Goal: Task Accomplishment & Management: Complete application form

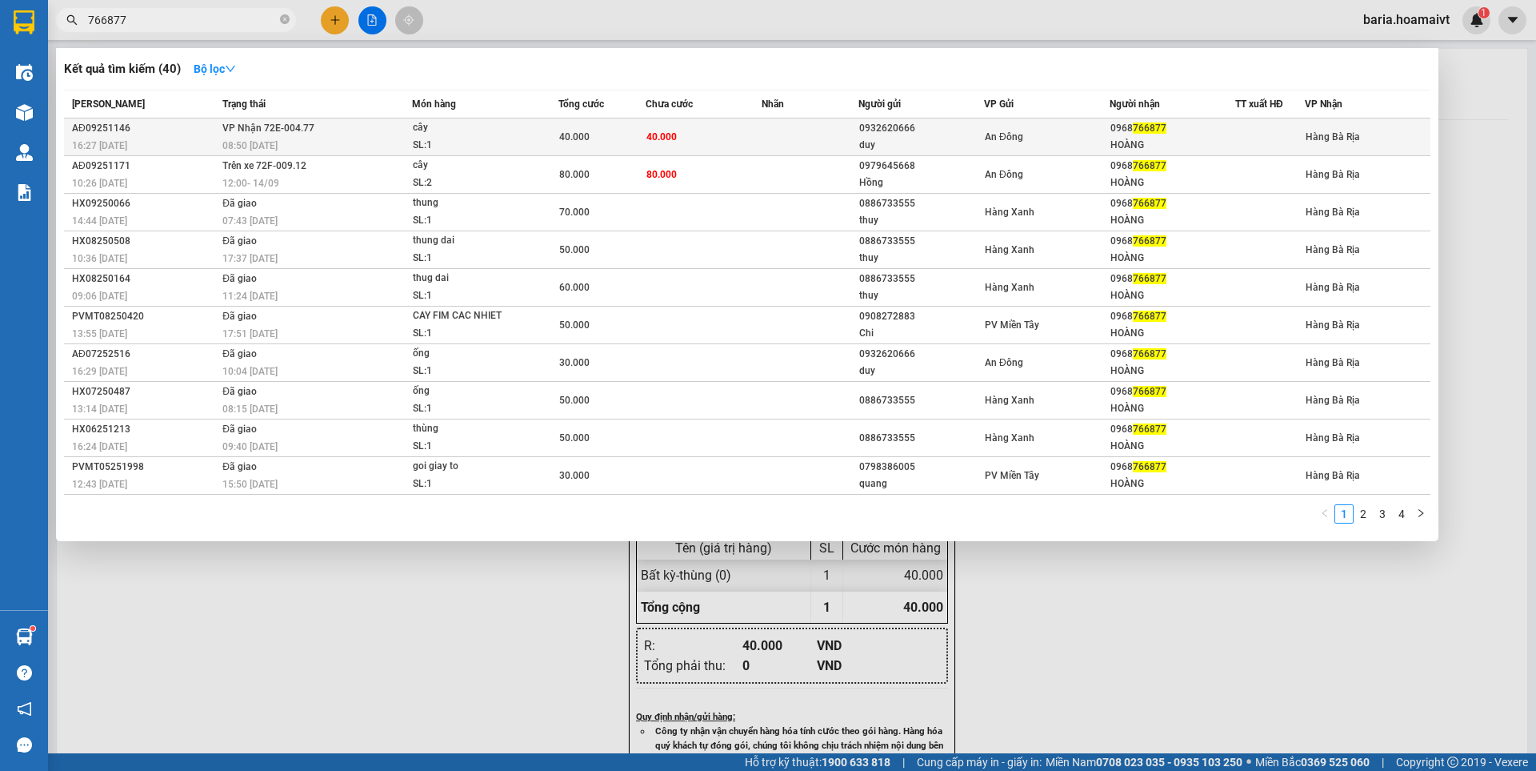
type input "766877"
click at [1140, 142] on div "HOÀNG" at bounding box center [1173, 145] width 124 height 17
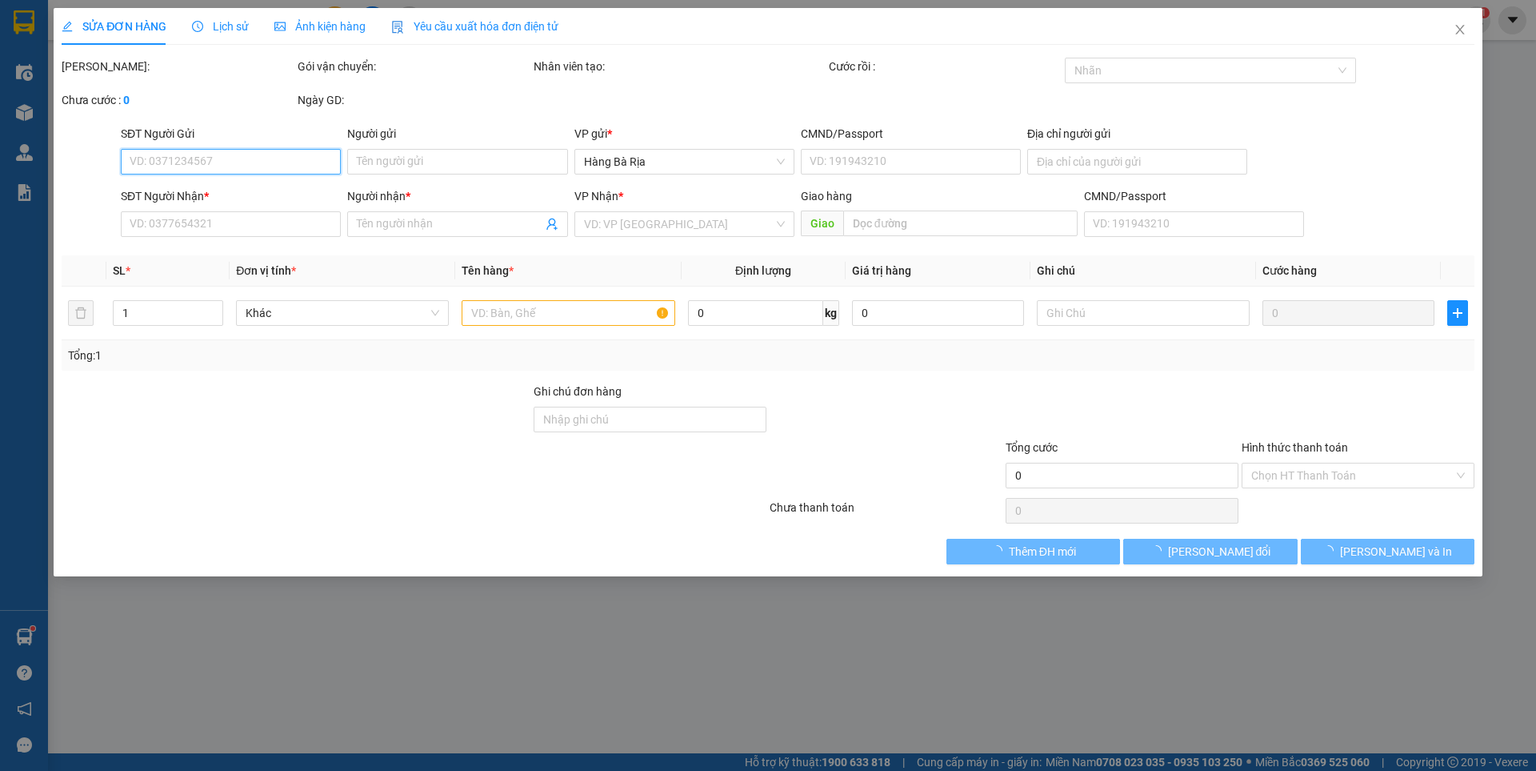
type input "0932620666"
type input "duy"
type input "0968766877"
type input "HOÀNG"
type input "40.000"
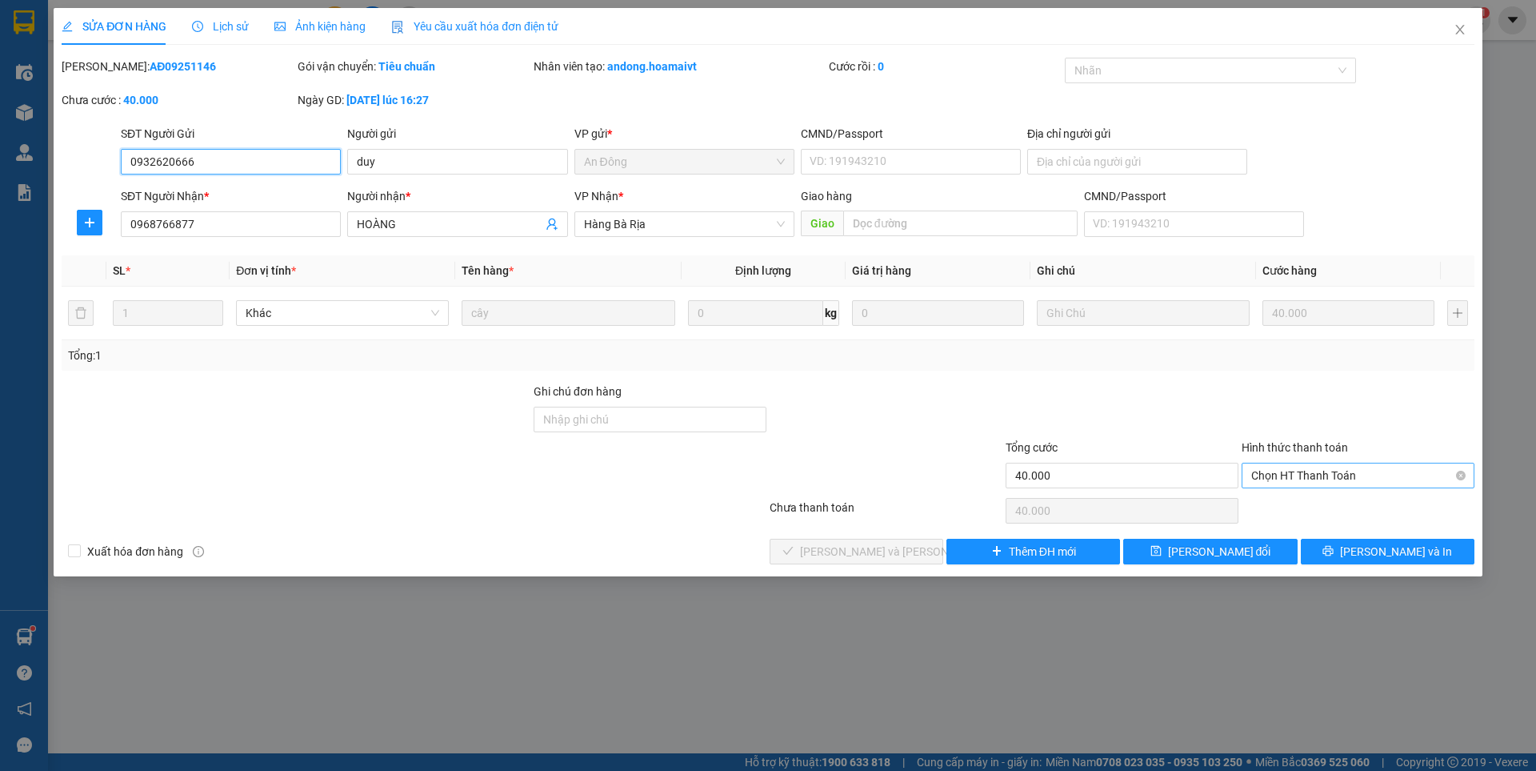
click at [1289, 475] on span "Chọn HT Thanh Toán" at bounding box center [1359, 475] width 214 height 24
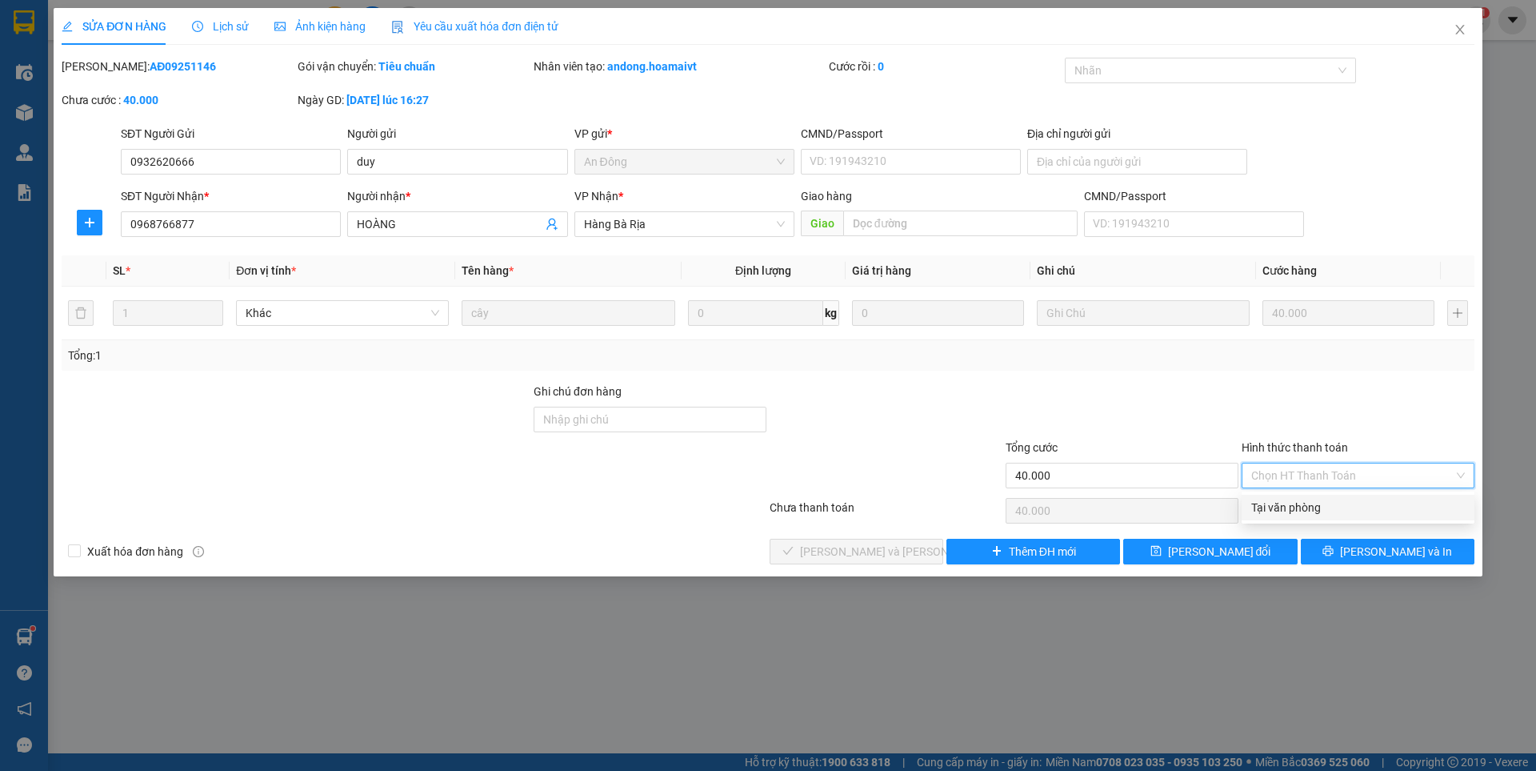
drag, startPoint x: 1288, startPoint y: 510, endPoint x: 1077, endPoint y: 526, distance: 211.9
click at [1274, 509] on div "Tại văn phòng" at bounding box center [1359, 508] width 214 height 18
type input "0"
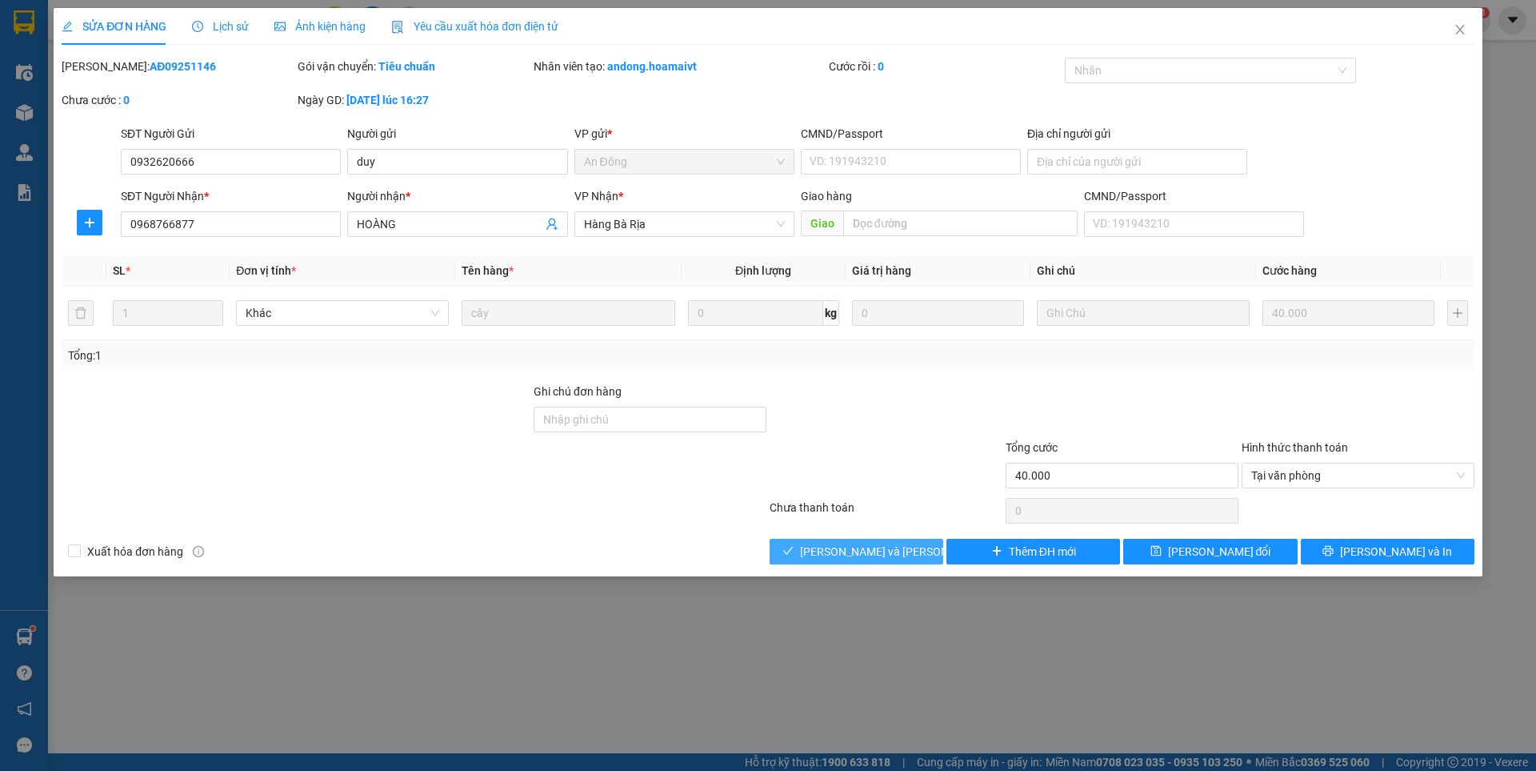
drag, startPoint x: 871, startPoint y: 544, endPoint x: 1365, endPoint y: 245, distance: 578.1
click at [879, 541] on button "[PERSON_NAME] và [PERSON_NAME] hàng" at bounding box center [857, 552] width 174 height 26
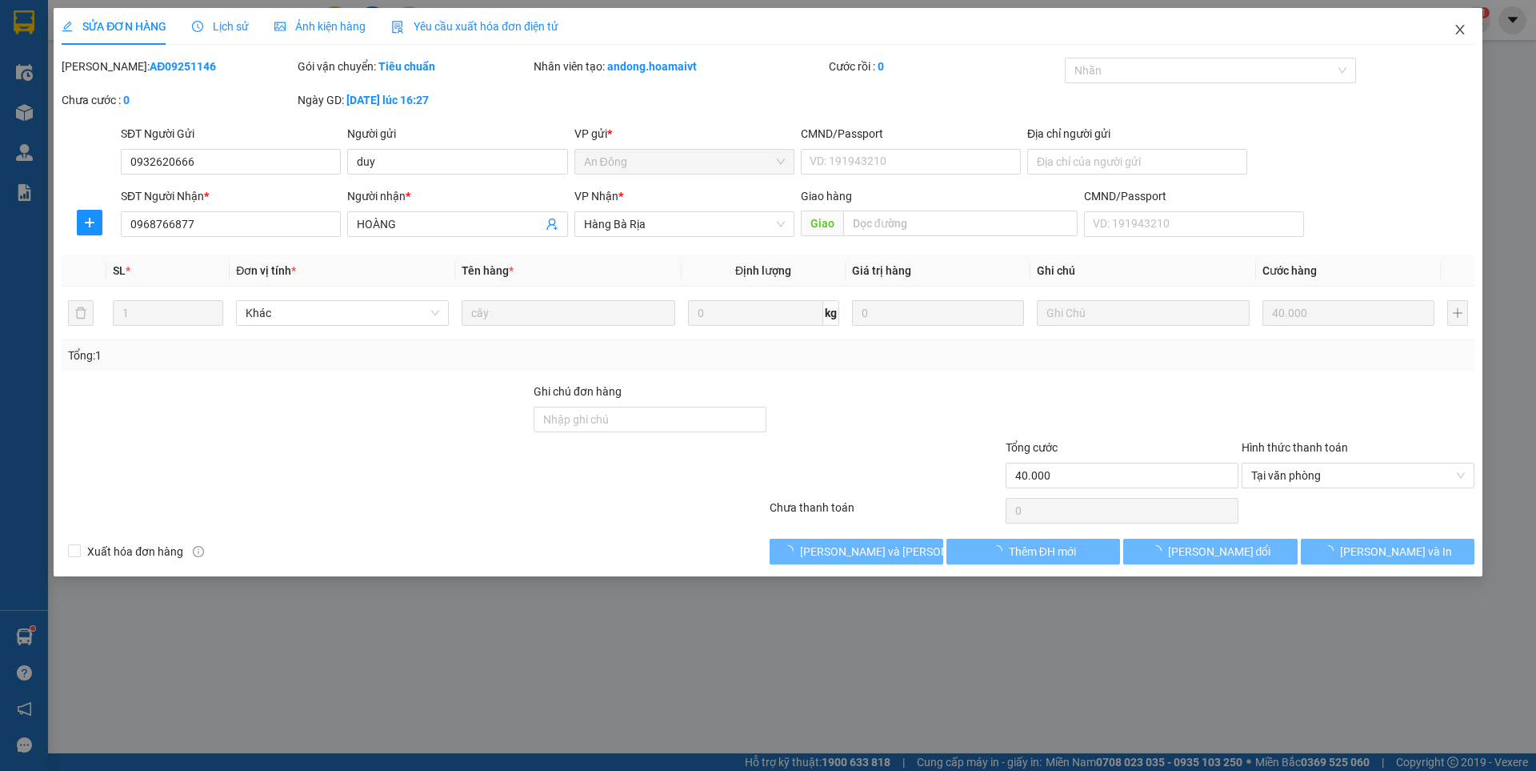
click at [1459, 29] on icon "close" at bounding box center [1460, 30] width 9 height 10
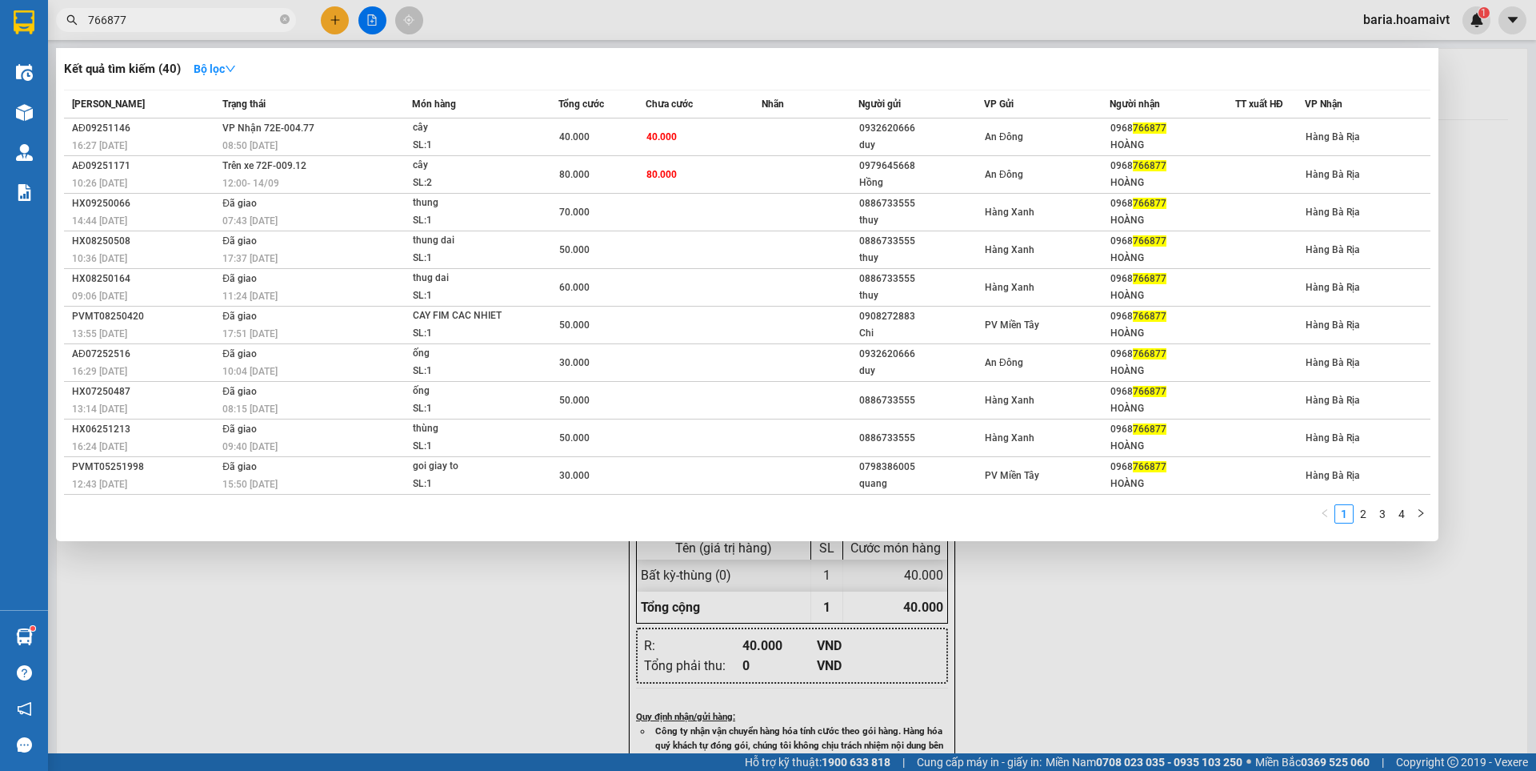
click at [204, 17] on input "766877" at bounding box center [182, 20] width 189 height 18
drag, startPoint x: 1192, startPoint y: 642, endPoint x: 940, endPoint y: 460, distance: 310.7
click at [1195, 625] on div at bounding box center [768, 385] width 1536 height 771
